Goal: Task Accomplishment & Management: Complete application form

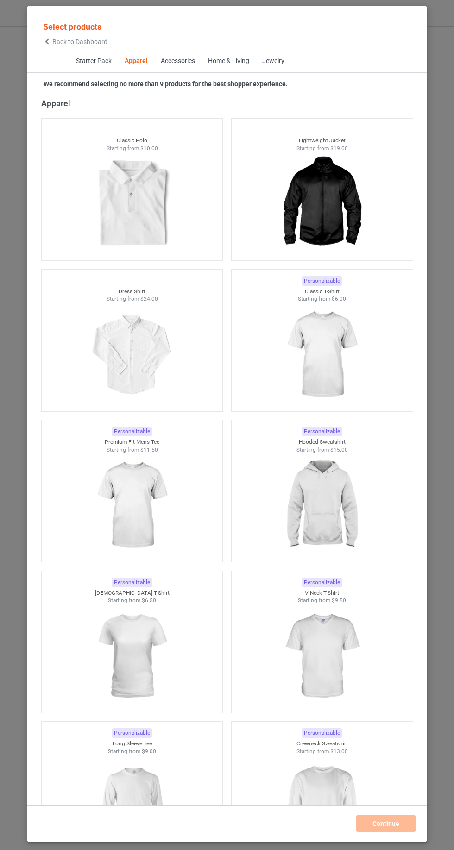
click at [329, 347] on img at bounding box center [321, 355] width 83 height 104
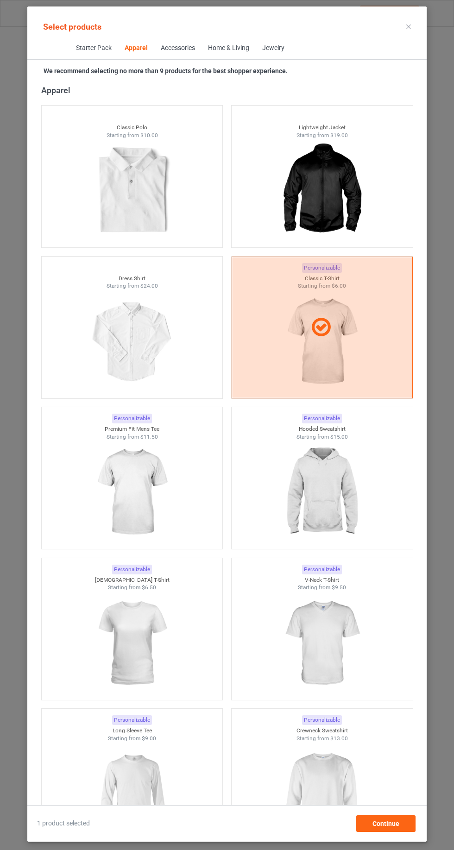
click at [156, 482] on img at bounding box center [131, 492] width 83 height 104
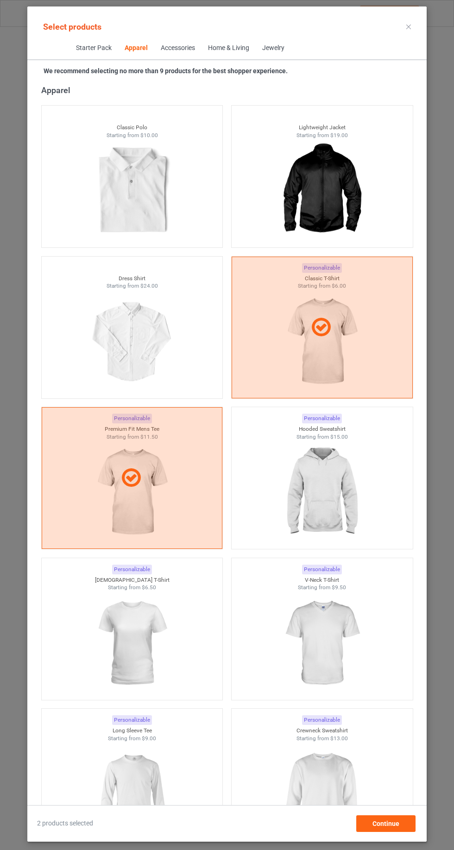
click at [316, 634] on img at bounding box center [321, 643] width 83 height 104
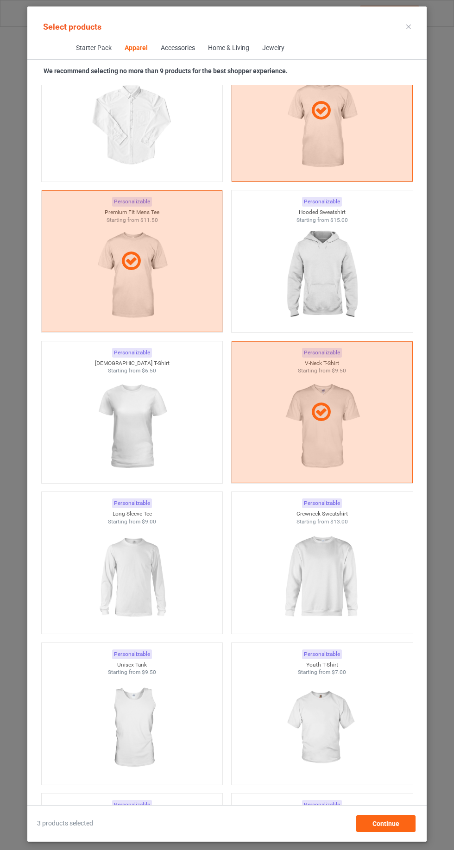
scroll to position [715, 0]
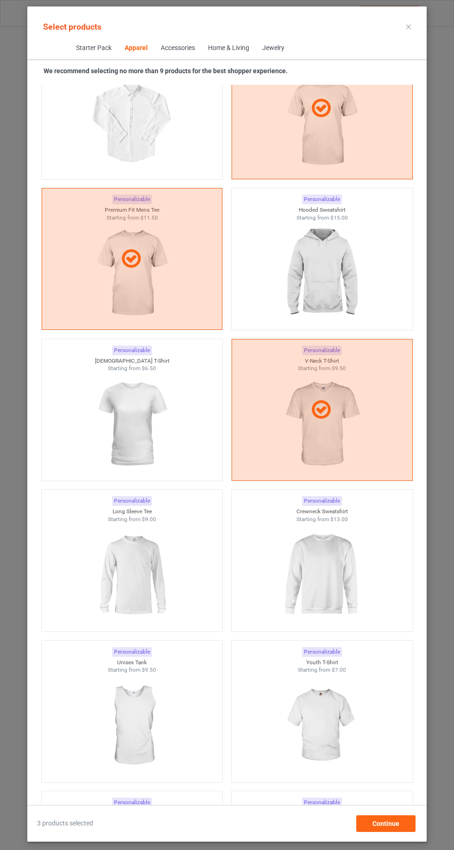
click at [170, 589] on img at bounding box center [131, 575] width 83 height 104
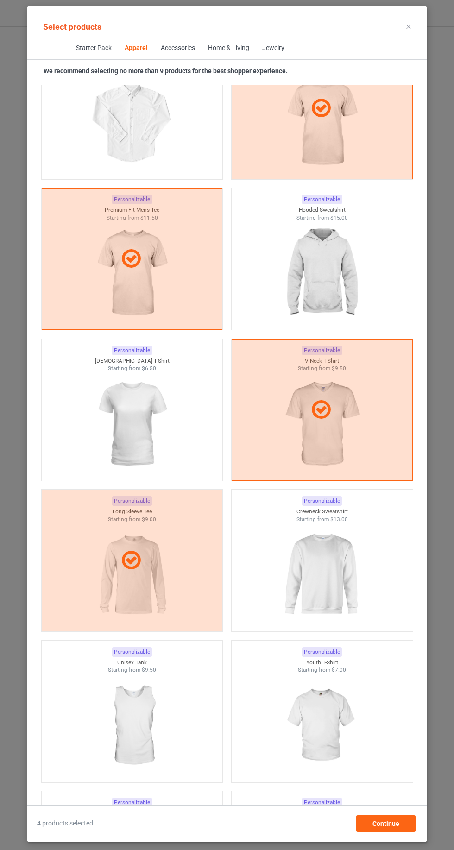
click at [307, 577] on img at bounding box center [321, 575] width 83 height 104
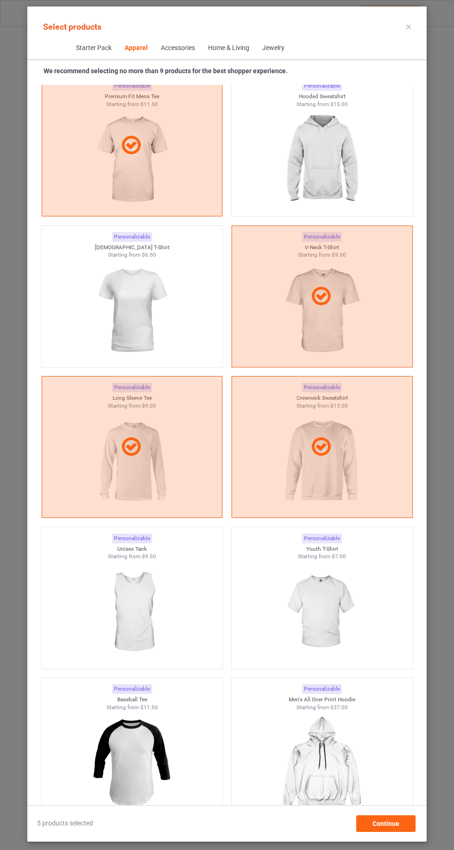
scroll to position [858, 0]
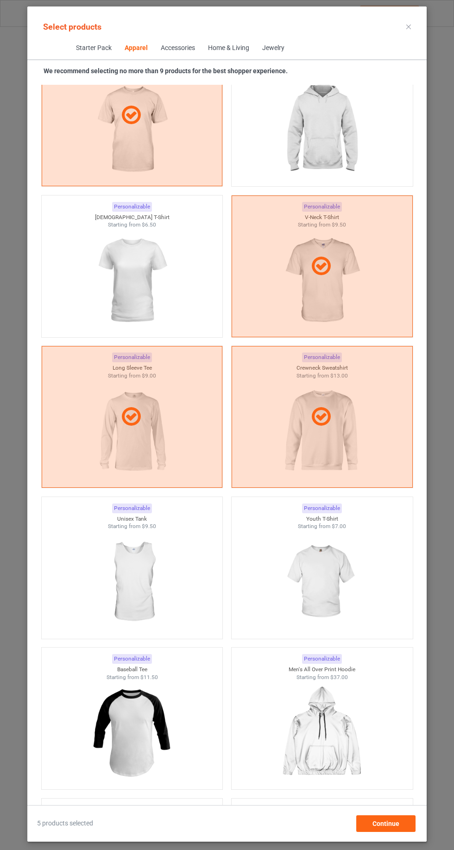
click at [328, 572] on img at bounding box center [321, 582] width 83 height 104
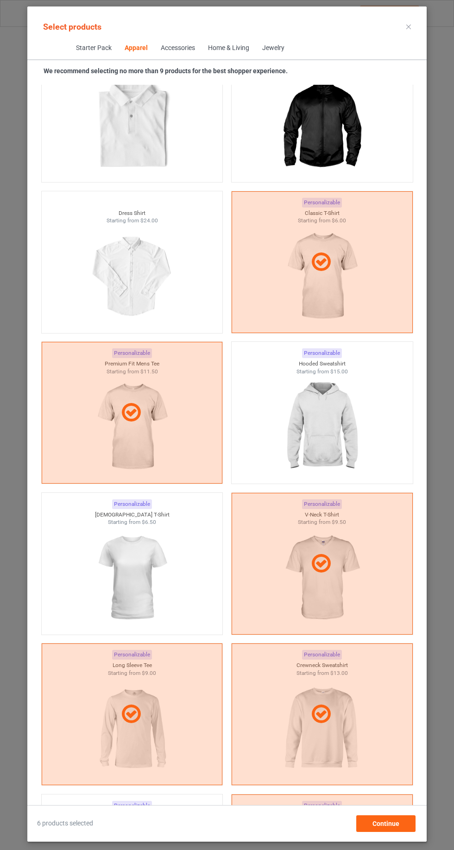
scroll to position [558, 0]
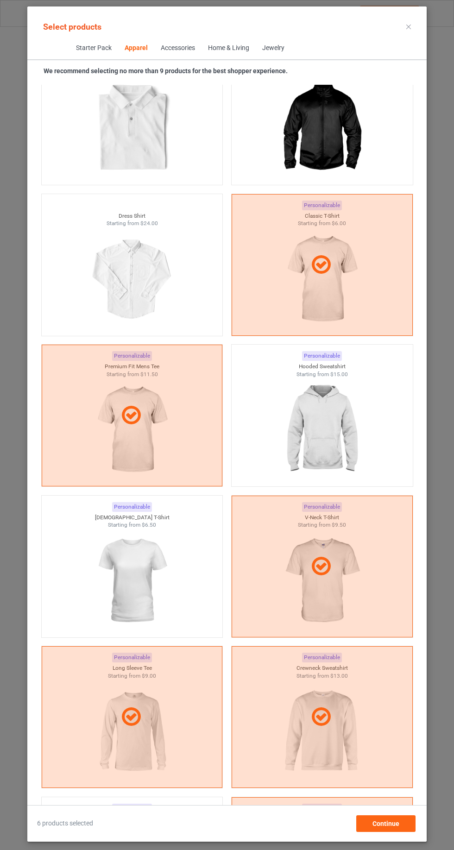
click at [171, 582] on img at bounding box center [131, 581] width 83 height 104
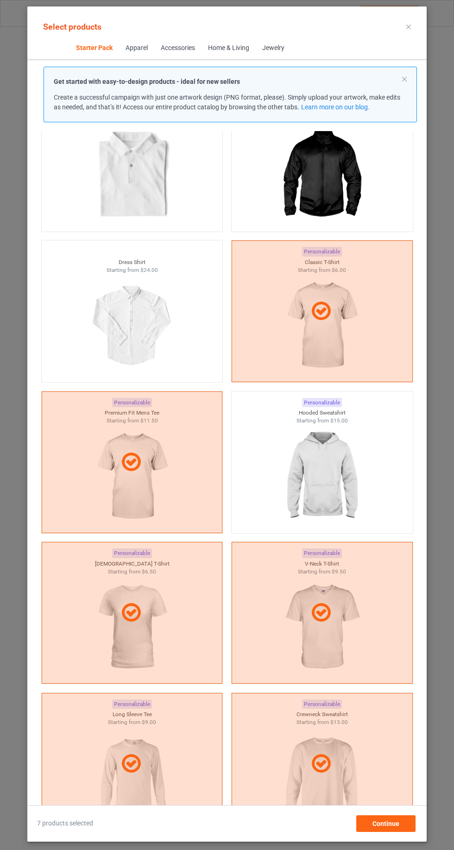
scroll to position [418, 0]
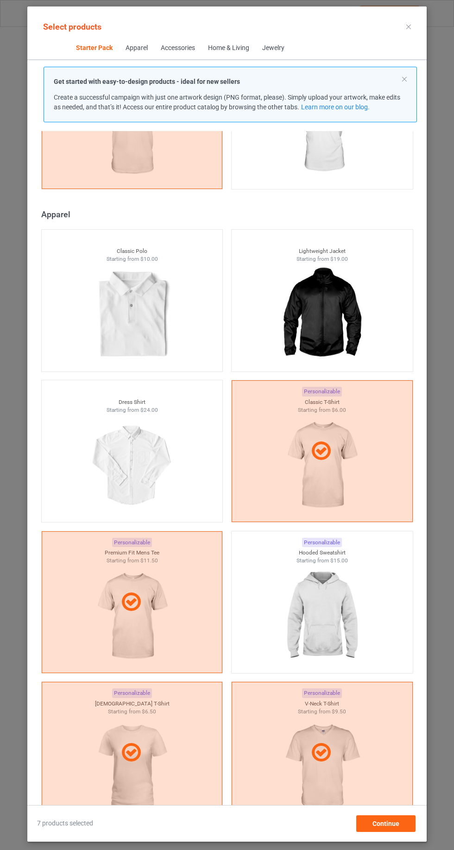
click at [408, 26] on icon at bounding box center [408, 27] width 5 height 5
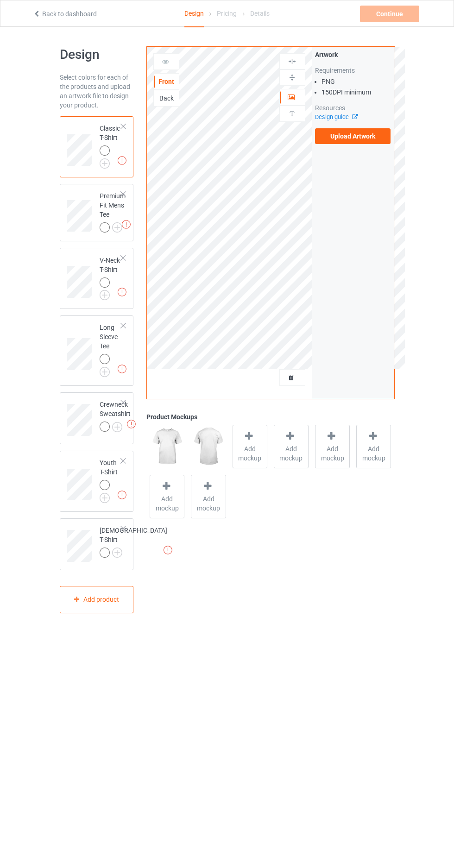
click at [0, 0] on img at bounding box center [0, 0] width 0 height 0
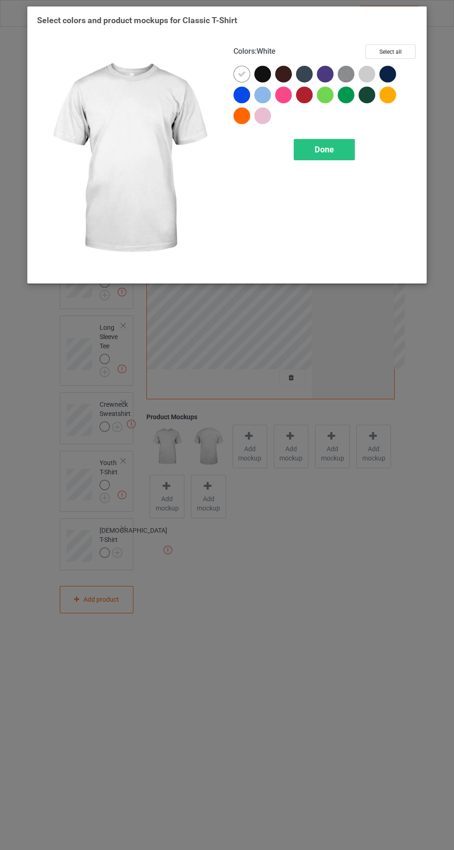
click at [261, 78] on div at bounding box center [262, 74] width 17 height 17
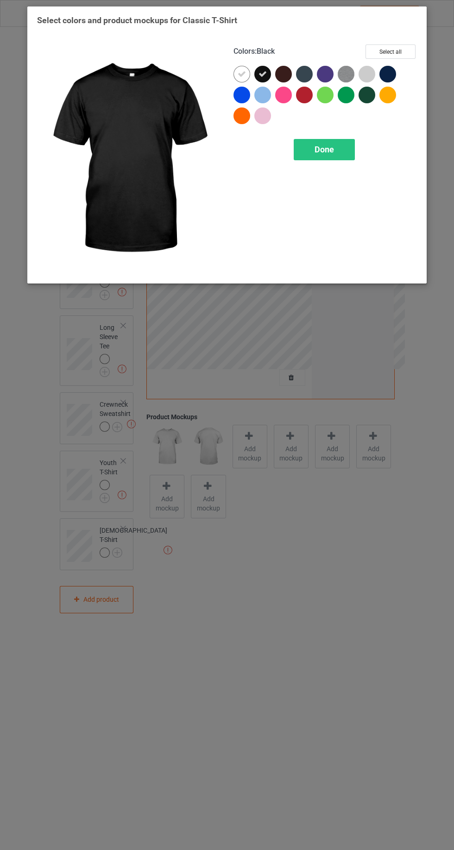
click at [241, 74] on icon at bounding box center [242, 74] width 8 height 8
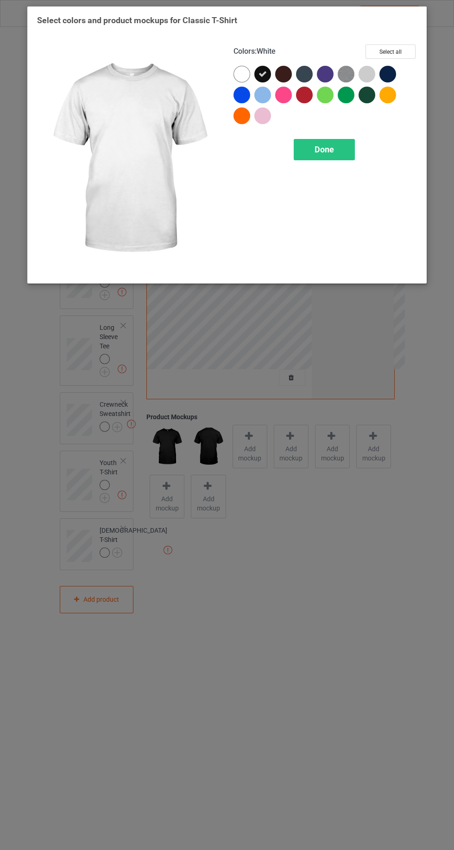
click at [328, 150] on span "Done" at bounding box center [323, 149] width 19 height 10
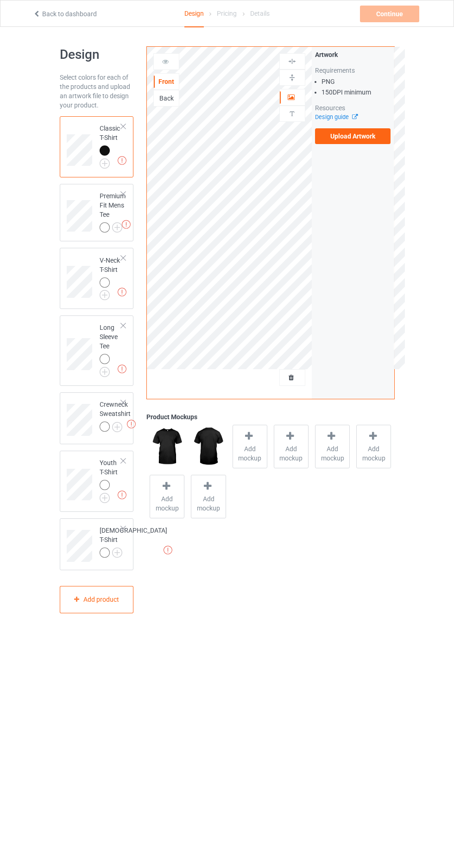
click at [0, 0] on img at bounding box center [0, 0] width 0 height 0
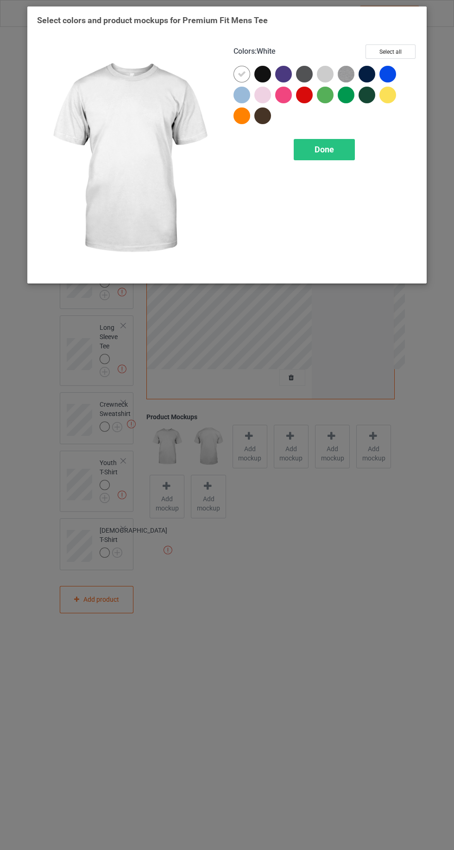
click at [272, 82] on div at bounding box center [264, 76] width 21 height 21
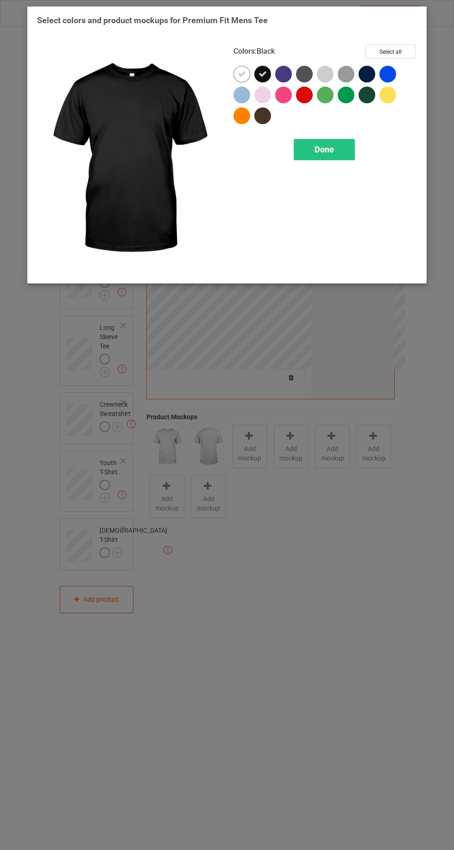
click at [242, 77] on icon at bounding box center [242, 74] width 8 height 8
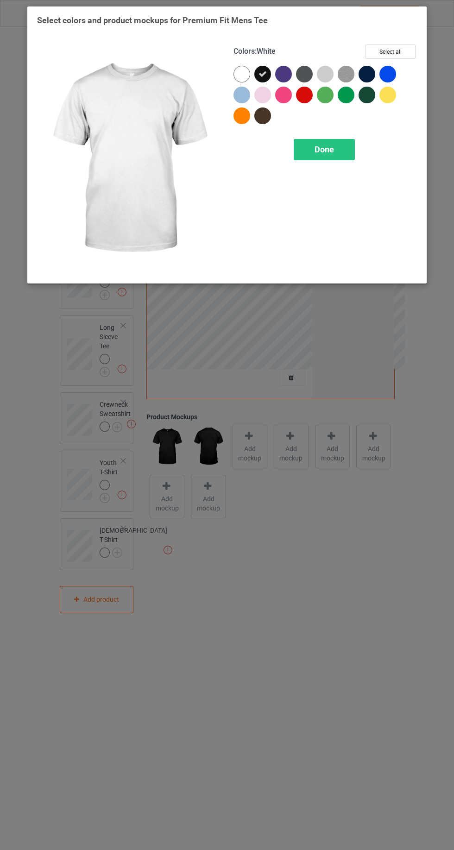
click at [337, 146] on div "Done" at bounding box center [324, 149] width 61 height 21
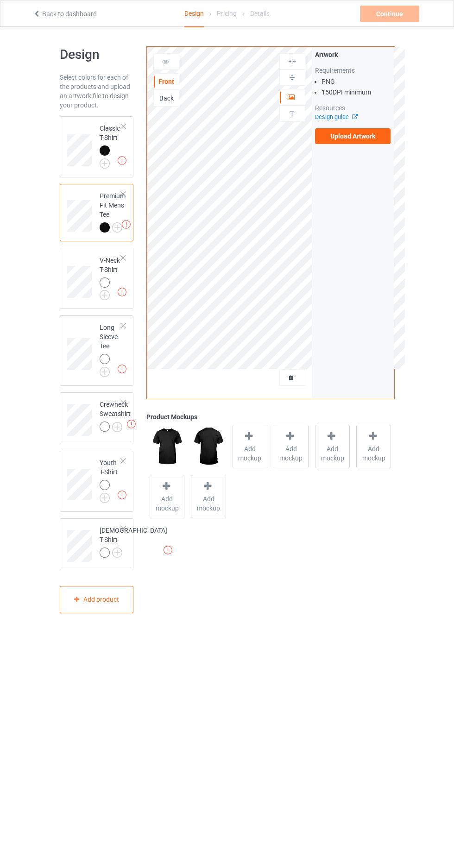
click at [0, 0] on img at bounding box center [0, 0] width 0 height 0
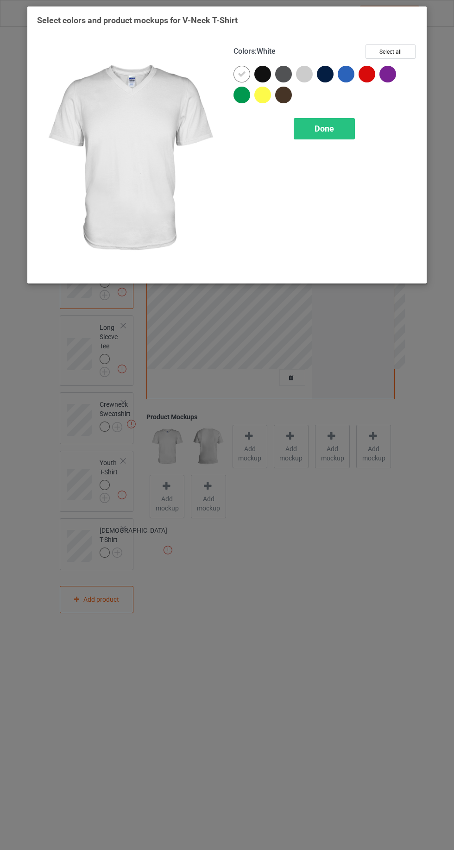
click at [268, 87] on div at bounding box center [264, 97] width 21 height 21
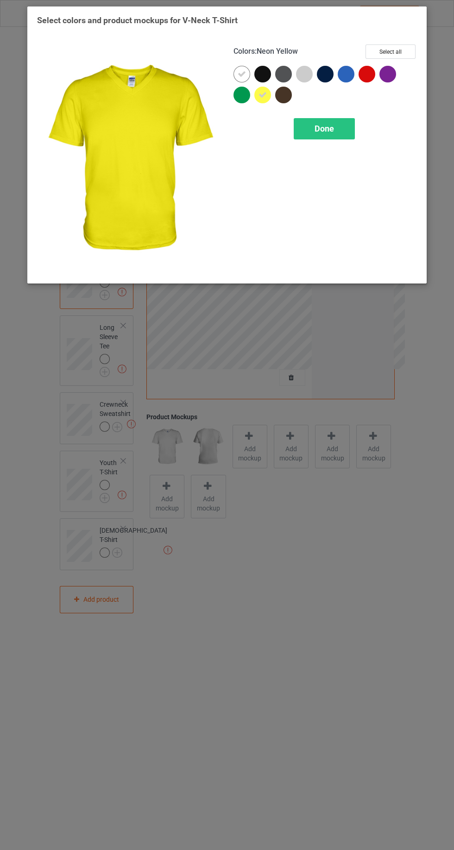
click at [241, 74] on icon at bounding box center [242, 74] width 8 height 8
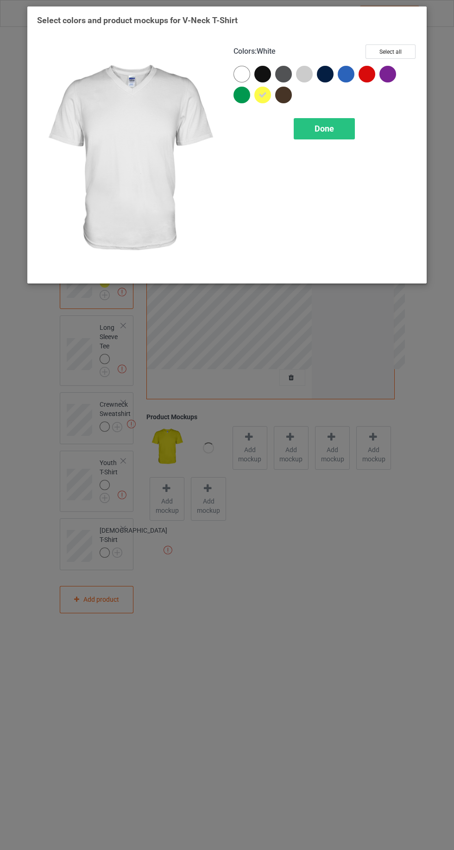
click at [270, 79] on div at bounding box center [264, 76] width 21 height 21
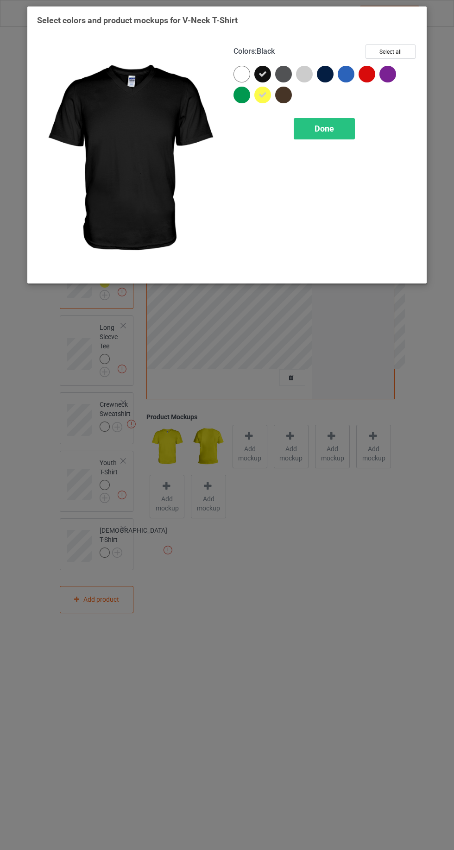
click at [266, 104] on div at bounding box center [264, 97] width 21 height 21
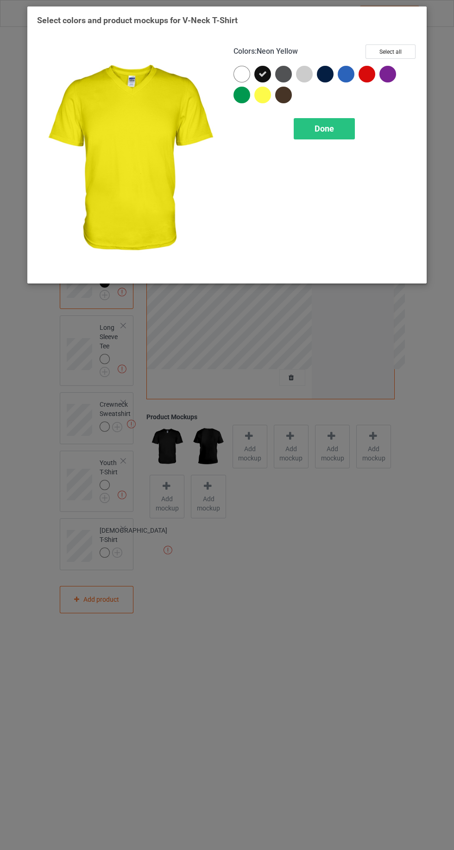
click at [332, 136] on div "Done" at bounding box center [324, 128] width 61 height 21
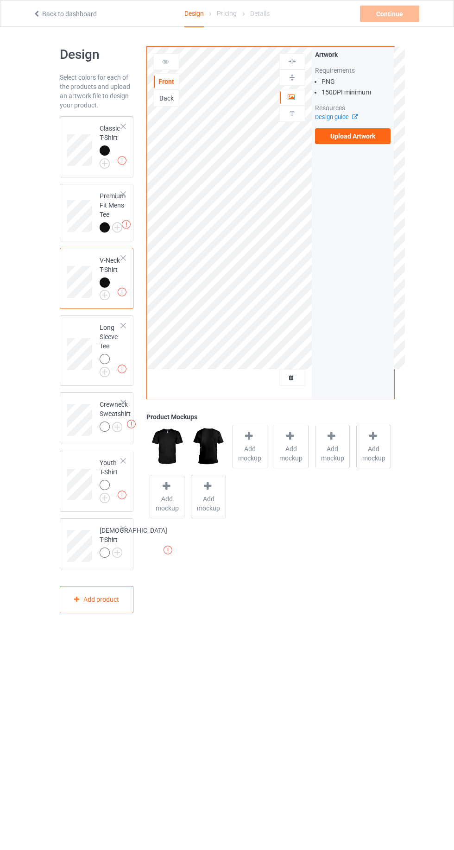
click at [0, 0] on img at bounding box center [0, 0] width 0 height 0
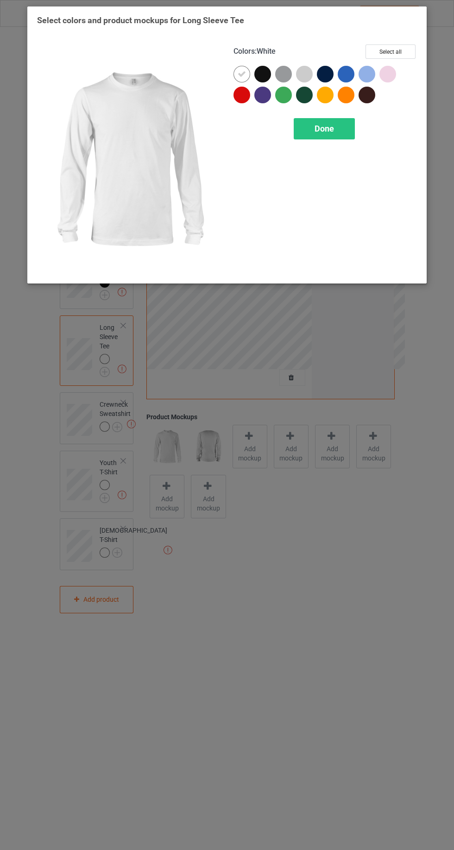
click at [268, 79] on div at bounding box center [262, 74] width 17 height 17
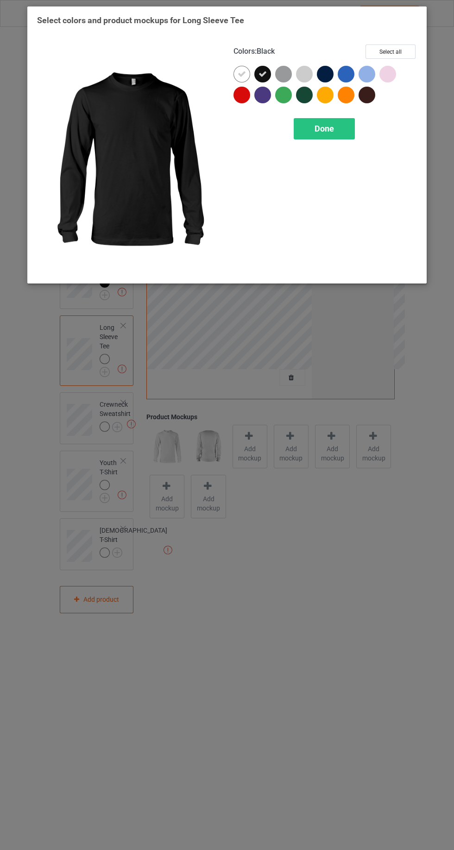
click at [245, 78] on icon at bounding box center [242, 74] width 8 height 8
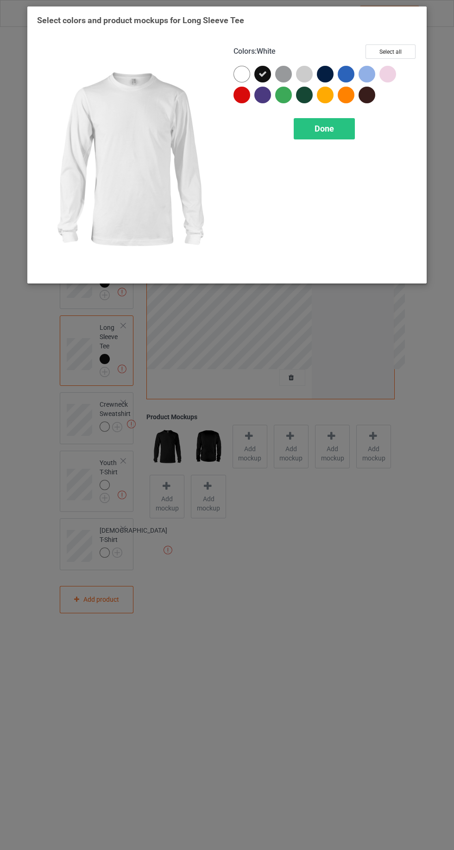
click at [325, 128] on span "Done" at bounding box center [323, 129] width 19 height 10
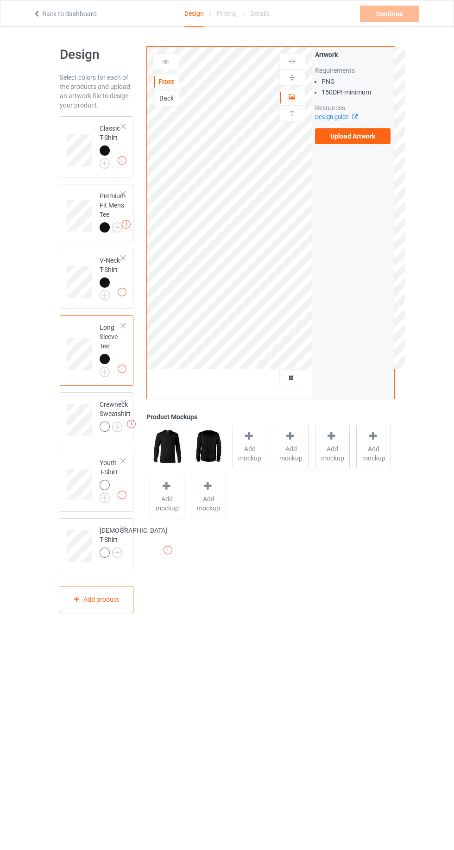
click at [0, 0] on img at bounding box center [0, 0] width 0 height 0
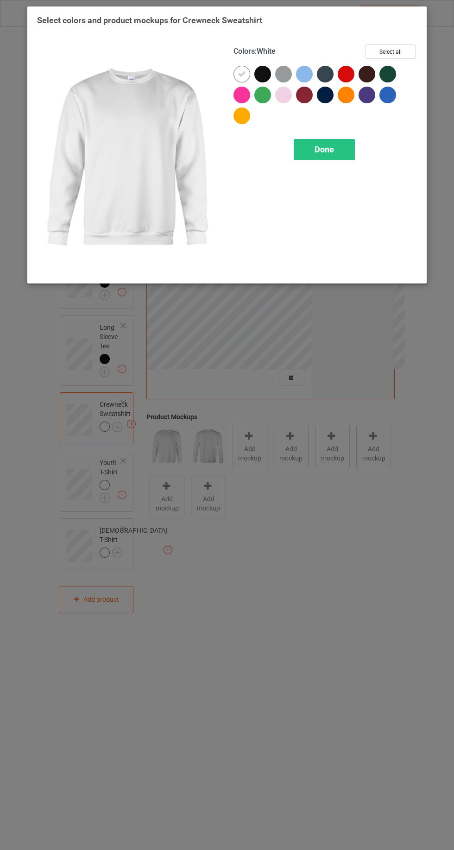
click at [277, 77] on div at bounding box center [283, 74] width 17 height 17
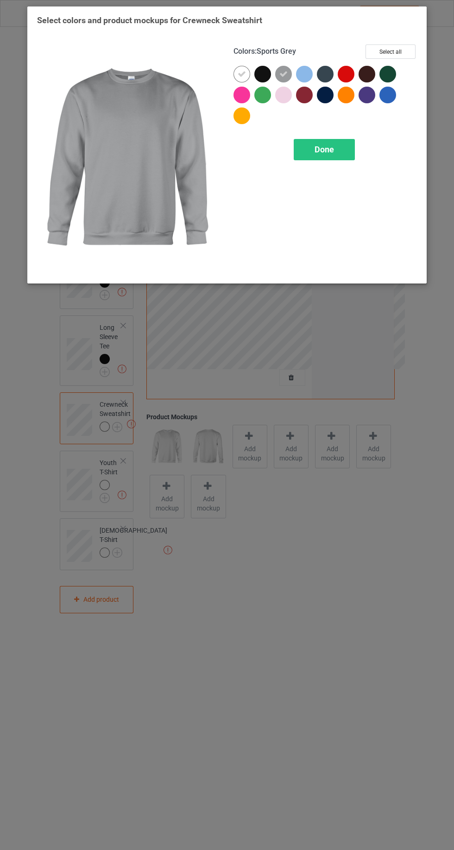
click at [268, 75] on div at bounding box center [262, 74] width 17 height 17
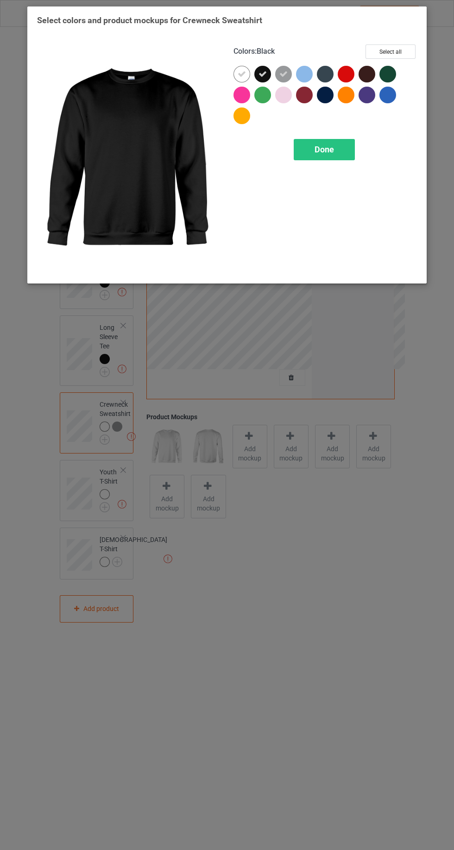
click at [245, 74] on icon at bounding box center [242, 74] width 8 height 8
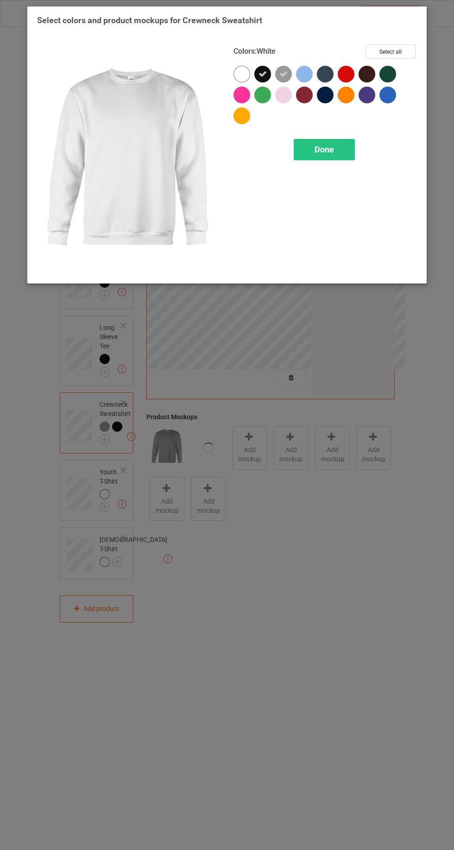
click at [283, 74] on icon at bounding box center [283, 74] width 8 height 8
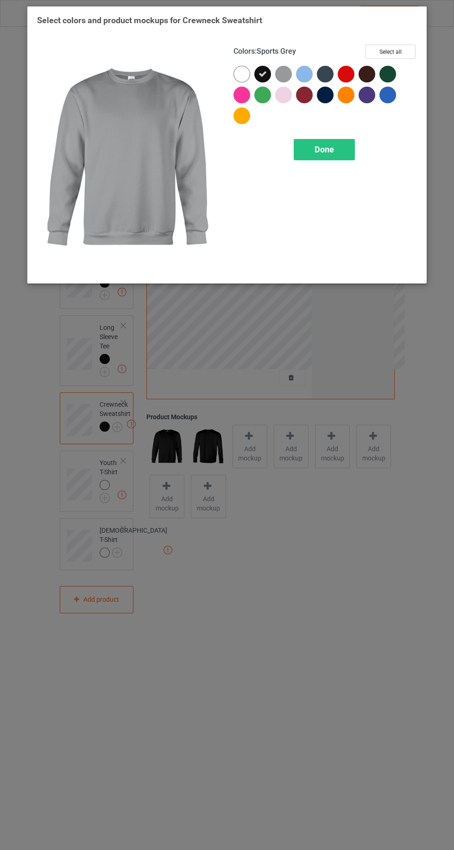
click at [335, 156] on div "Done" at bounding box center [324, 149] width 61 height 21
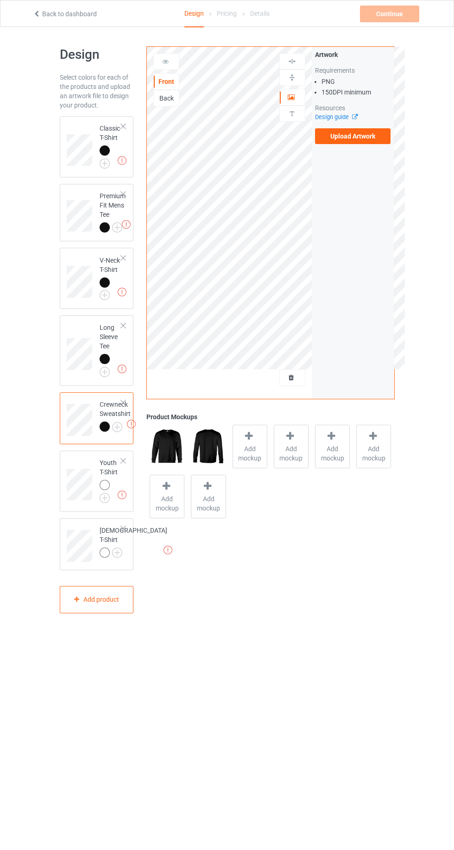
click at [0, 0] on img at bounding box center [0, 0] width 0 height 0
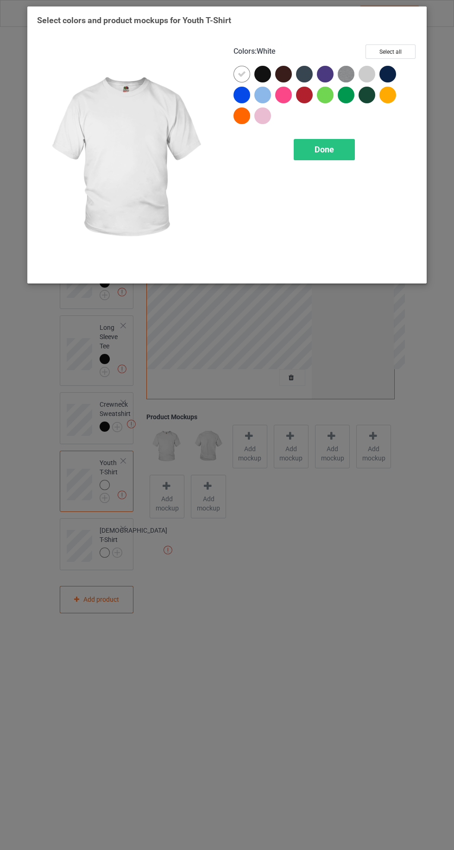
click at [265, 78] on div at bounding box center [262, 74] width 17 height 17
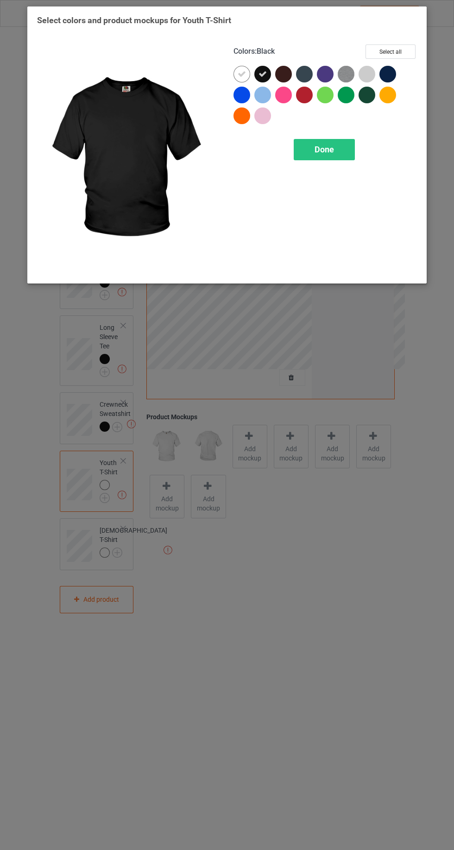
click at [241, 74] on icon at bounding box center [242, 74] width 8 height 8
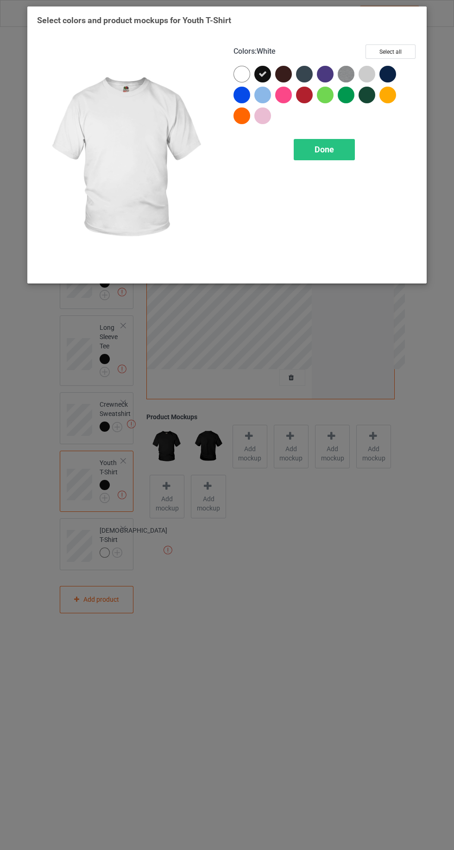
click at [326, 153] on span "Done" at bounding box center [323, 149] width 19 height 10
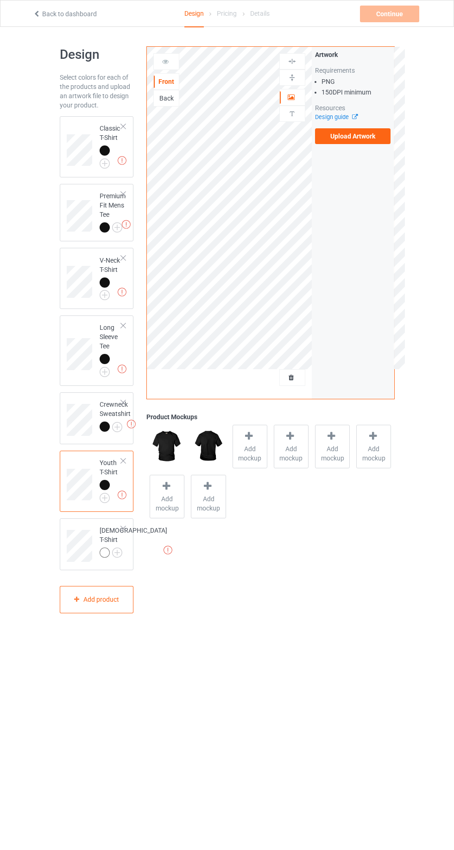
click at [0, 0] on img at bounding box center [0, 0] width 0 height 0
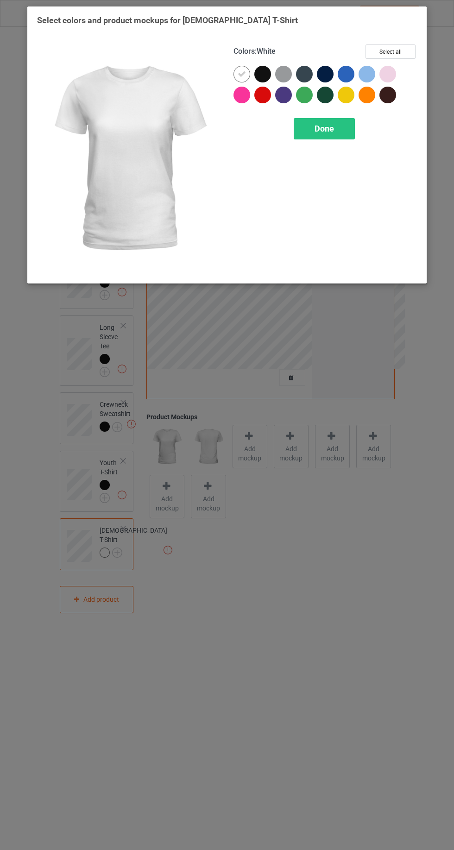
click at [271, 80] on div at bounding box center [264, 76] width 21 height 21
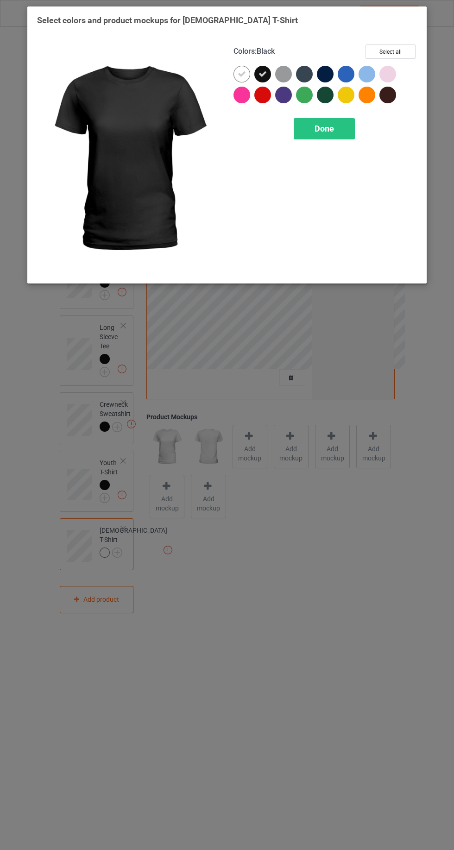
click at [241, 74] on icon at bounding box center [242, 74] width 8 height 8
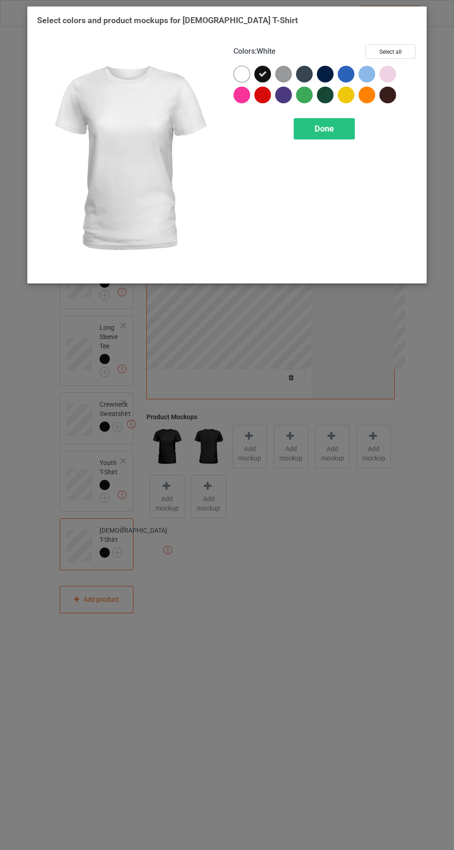
click at [328, 137] on div "Done" at bounding box center [324, 128] width 61 height 21
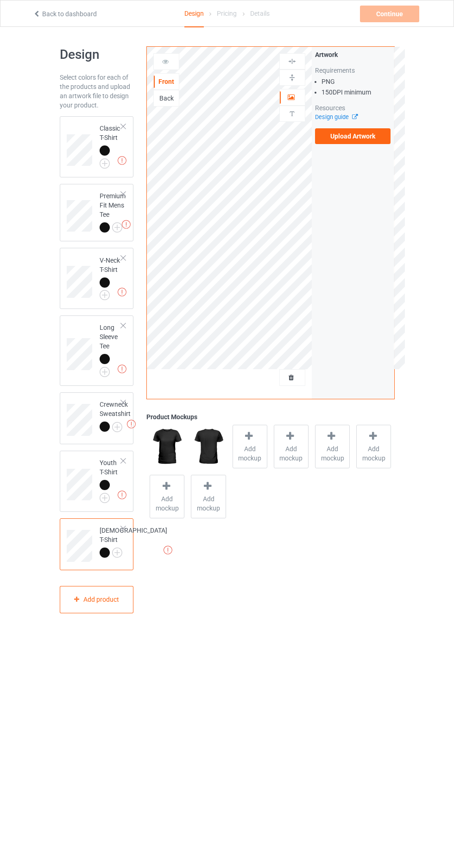
click at [372, 140] on label "Upload Artwork" at bounding box center [353, 136] width 76 height 16
click at [0, 0] on input "Upload Artwork" at bounding box center [0, 0] width 0 height 0
click at [376, 137] on label "Upload Artwork" at bounding box center [353, 136] width 76 height 16
click at [0, 0] on input "Upload Artwork" at bounding box center [0, 0] width 0 height 0
click at [367, 140] on label "Upload Artwork" at bounding box center [353, 136] width 76 height 16
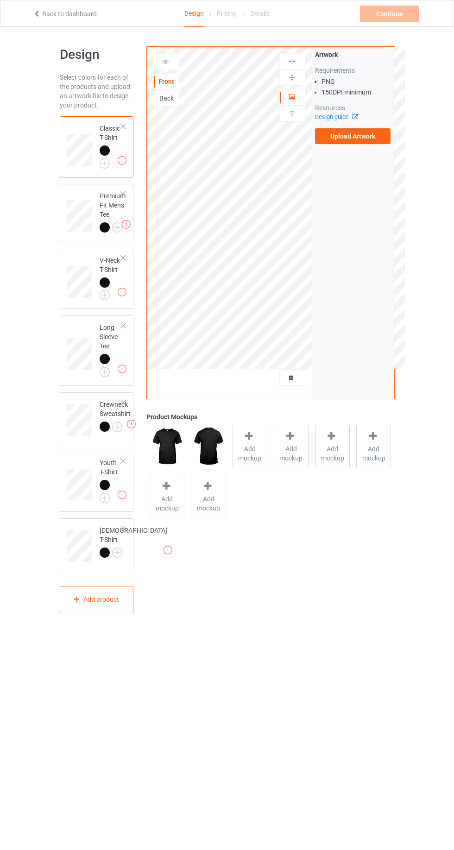
click at [0, 0] on input "Upload Artwork" at bounding box center [0, 0] width 0 height 0
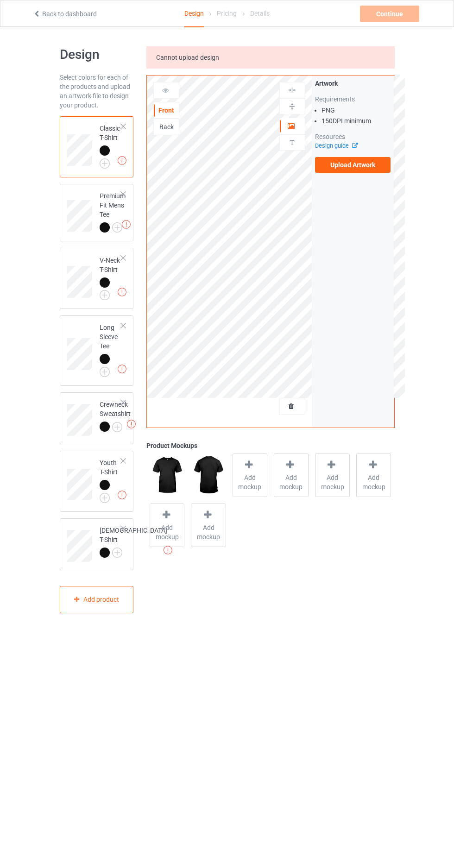
click at [50, 10] on link "Back to dashboard" at bounding box center [65, 13] width 64 height 7
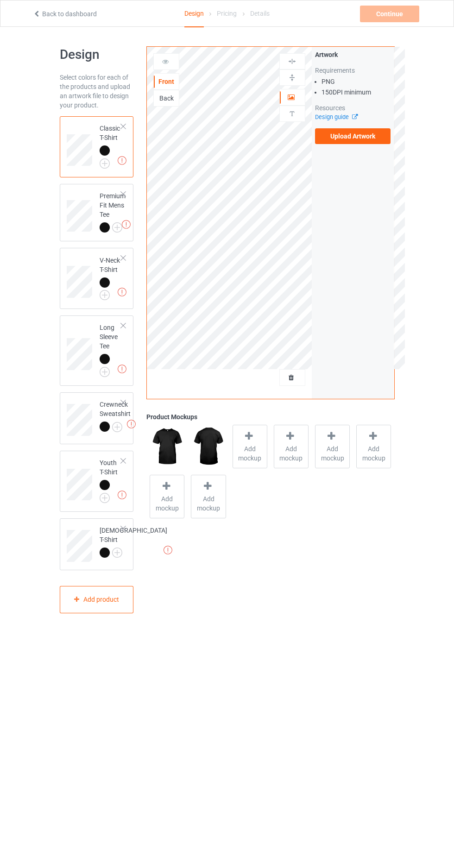
click at [247, 454] on span "Add mockup" at bounding box center [250, 453] width 34 height 19
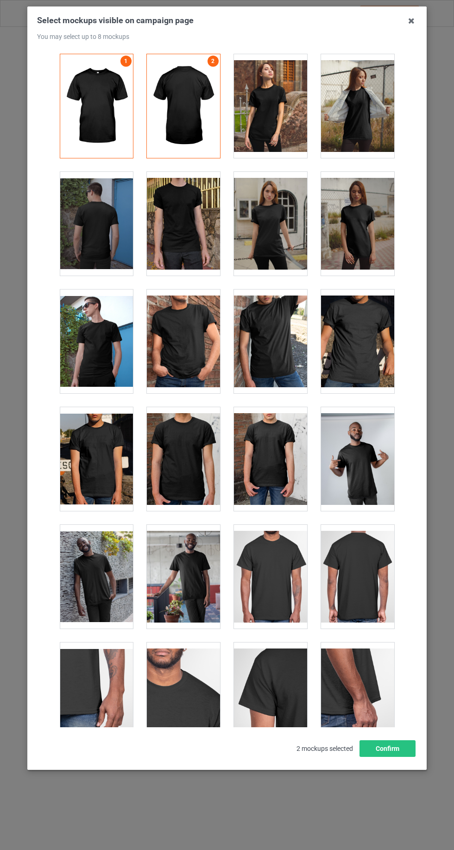
click at [295, 126] on div at bounding box center [270, 106] width 73 height 104
click at [99, 555] on div at bounding box center [96, 577] width 73 height 104
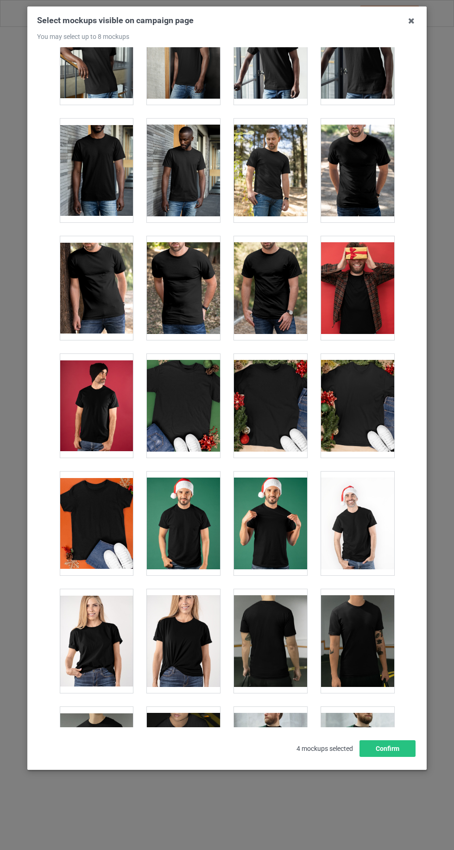
scroll to position [1052, 0]
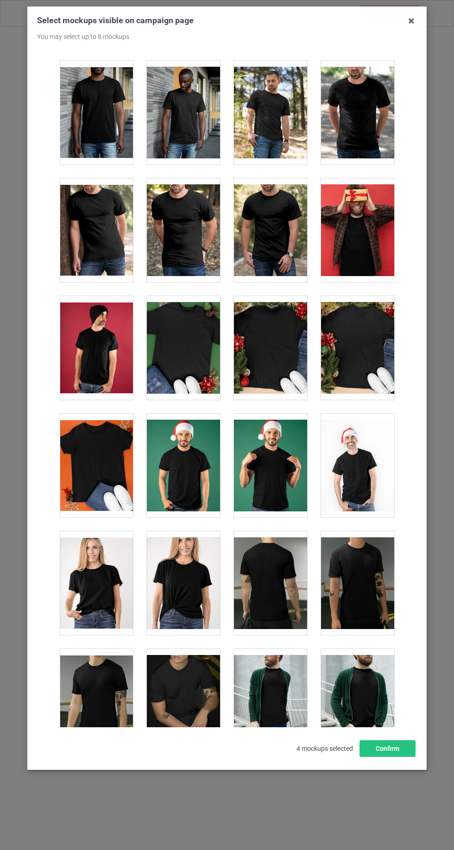
click at [101, 477] on div at bounding box center [96, 466] width 73 height 104
click at [395, 757] on button "Confirm" at bounding box center [387, 748] width 56 height 17
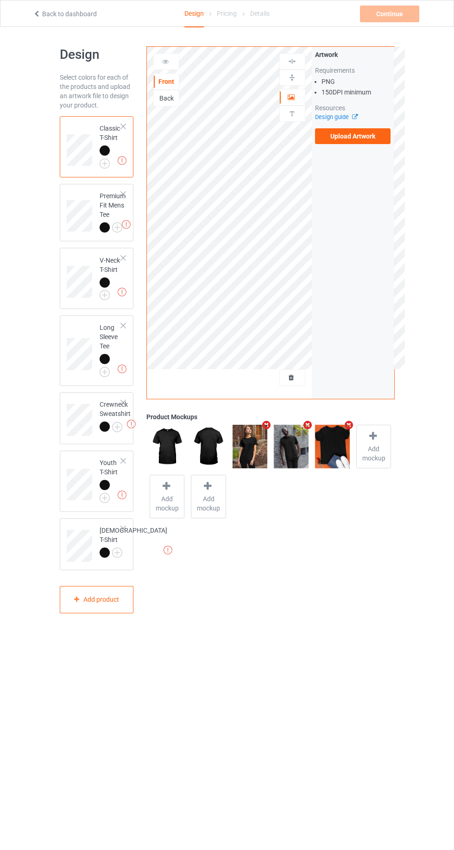
click at [363, 137] on label "Upload Artwork" at bounding box center [353, 136] width 76 height 16
click at [0, 0] on input "Upload Artwork" at bounding box center [0, 0] width 0 height 0
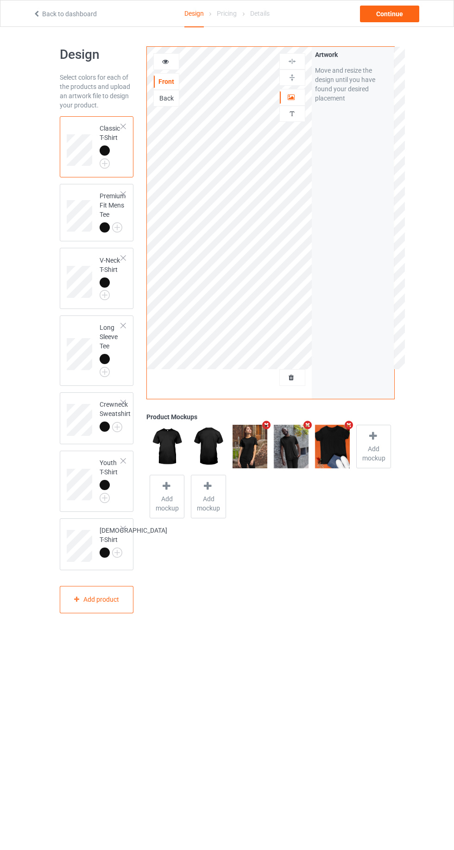
click at [294, 98] on icon at bounding box center [292, 96] width 8 height 6
click at [389, 13] on div "Continue" at bounding box center [389, 14] width 59 height 17
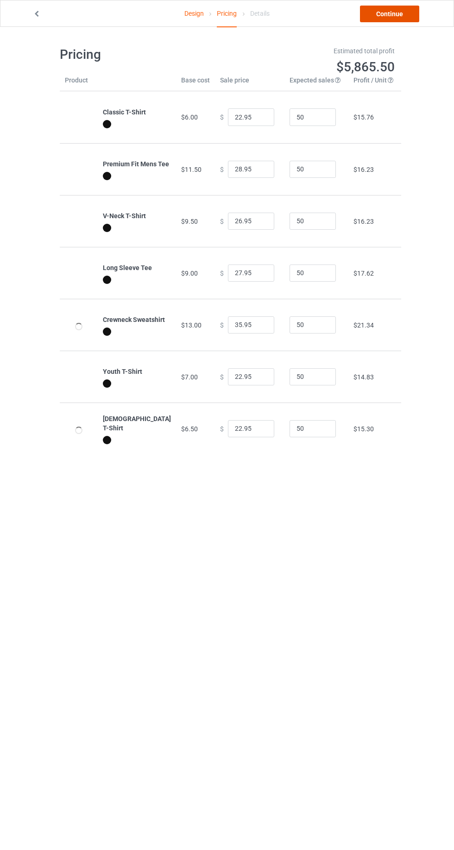
click at [387, 15] on link "Continue" at bounding box center [389, 14] width 59 height 17
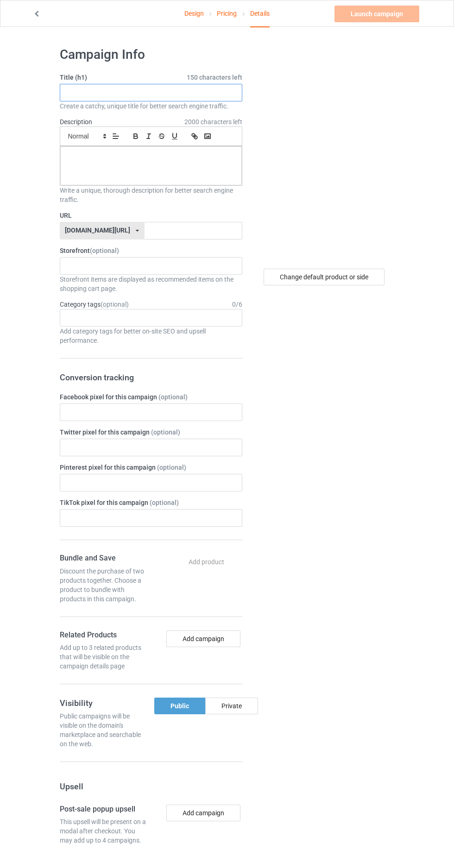
click at [204, 92] on input "text" at bounding box center [151, 93] width 182 height 18
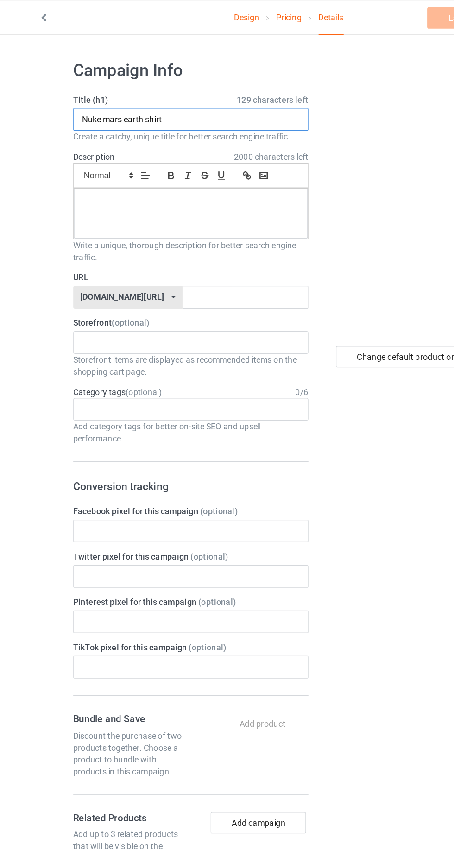
type input "Nuke mars earth shirt"
click at [177, 176] on div at bounding box center [151, 165] width 182 height 39
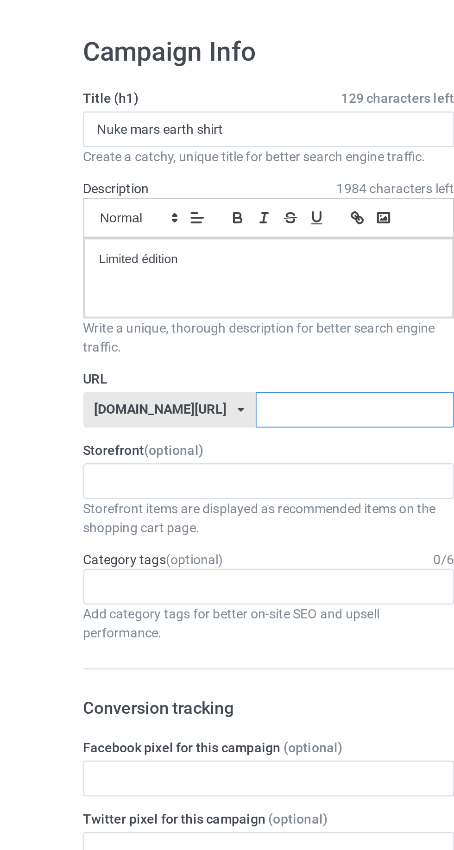
click at [162, 228] on input "text" at bounding box center [193, 231] width 98 height 18
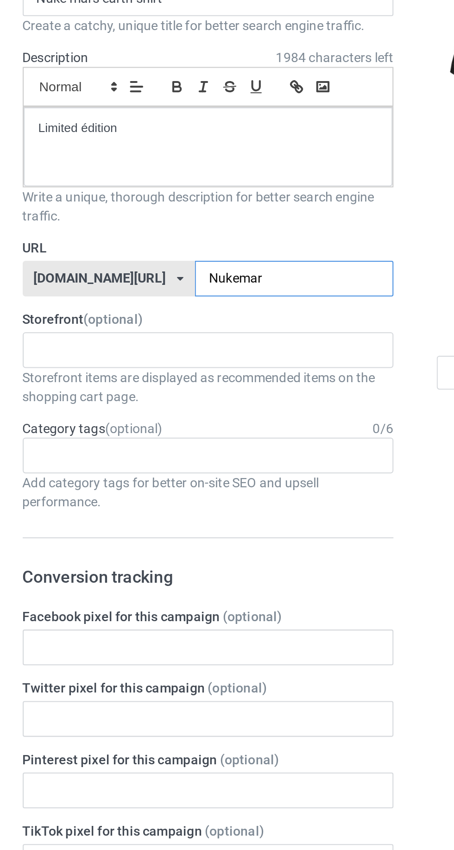
type input "Nukemars"
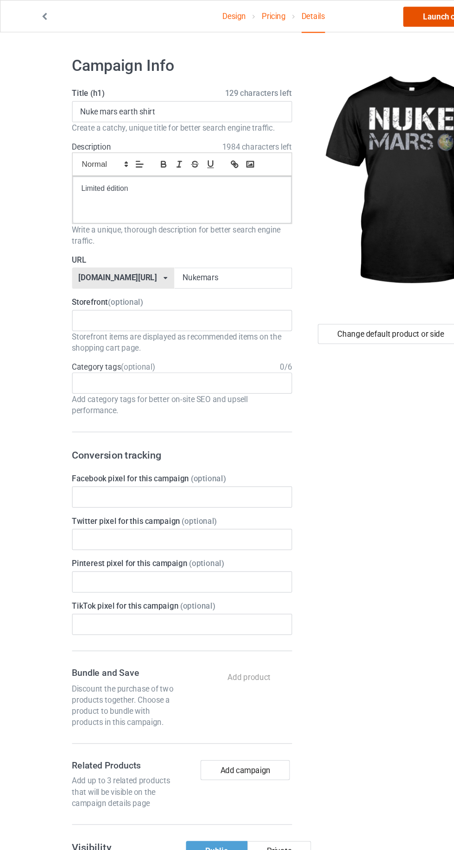
click at [350, 14] on link "Launch campaign" at bounding box center [376, 14] width 85 height 17
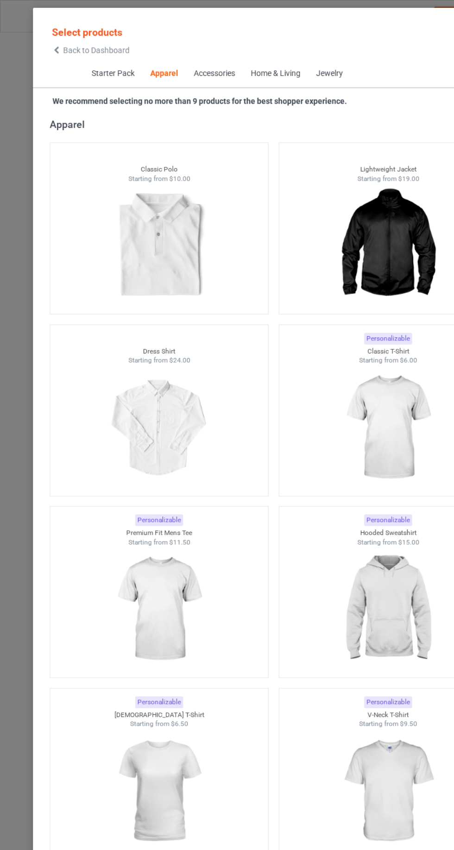
click at [84, 39] on span "Back to Dashboard" at bounding box center [79, 41] width 55 height 7
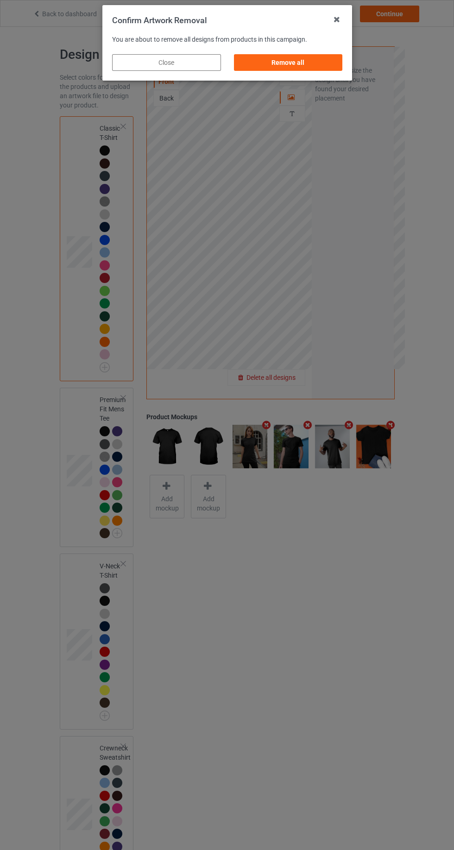
click at [326, 59] on div "Remove all" at bounding box center [287, 62] width 109 height 17
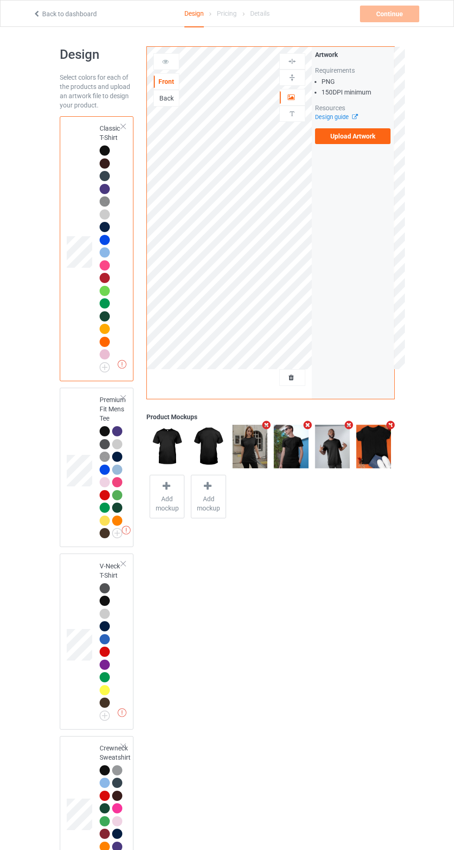
click at [380, 139] on label "Upload Artwork" at bounding box center [353, 136] width 76 height 16
click at [0, 0] on input "Upload Artwork" at bounding box center [0, 0] width 0 height 0
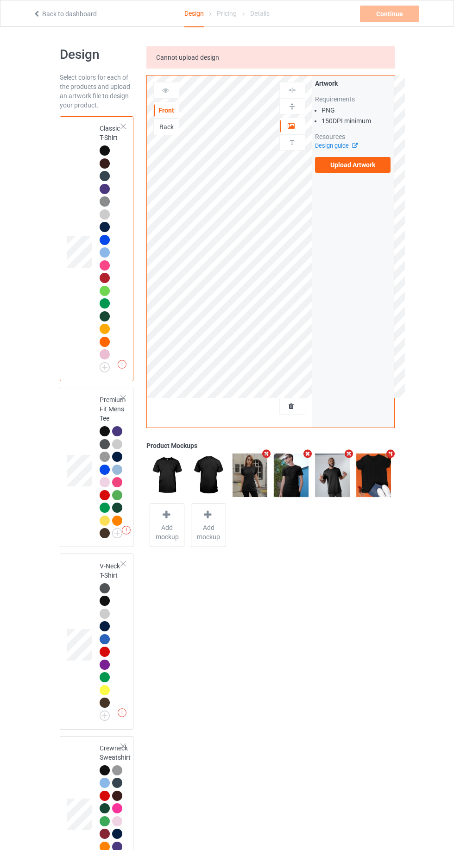
click at [36, 12] on icon at bounding box center [37, 12] width 8 height 6
